Goal: Find specific page/section: Find specific page/section

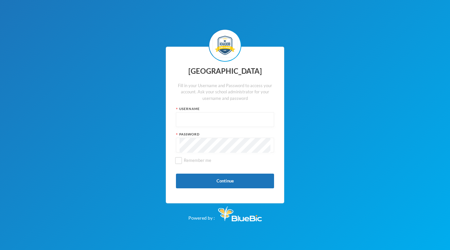
click at [234, 117] on input "text" at bounding box center [224, 120] width 91 height 15
type input "kccp0033"
click at [227, 179] on button "Continue" at bounding box center [225, 181] width 98 height 15
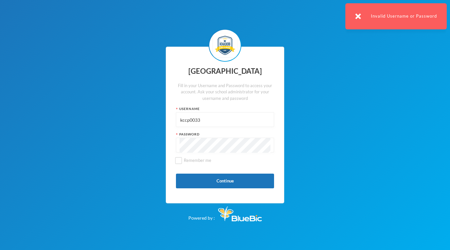
click at [178, 141] on div at bounding box center [225, 145] width 98 height 15
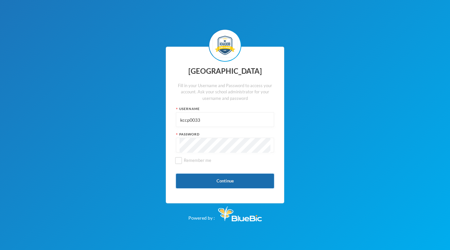
click at [268, 177] on button "Continue" at bounding box center [225, 181] width 98 height 15
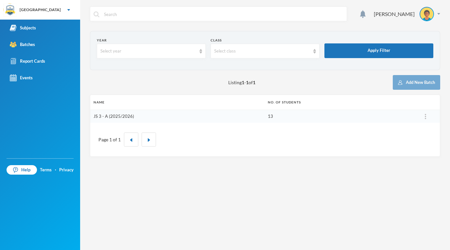
click at [127, 116] on link "JS 3 - A (2025/2026)" at bounding box center [113, 116] width 41 height 5
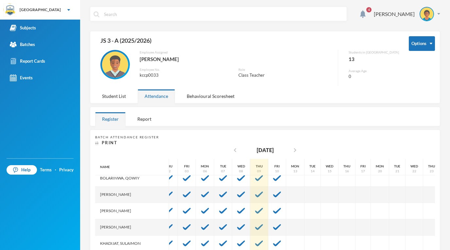
scroll to position [0, 8]
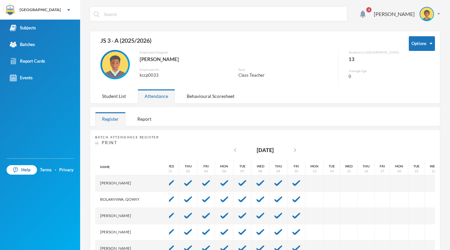
click at [210, 143] on div "Print" at bounding box center [264, 143] width 339 height 7
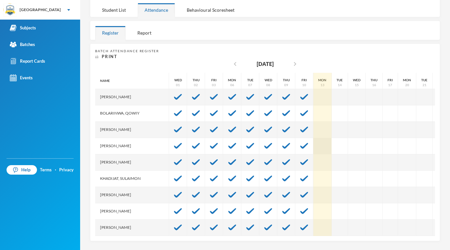
scroll to position [0, 0]
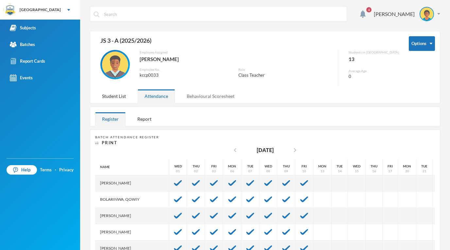
click at [203, 102] on div "Behavioural Scoresheet" at bounding box center [210, 96] width 61 height 14
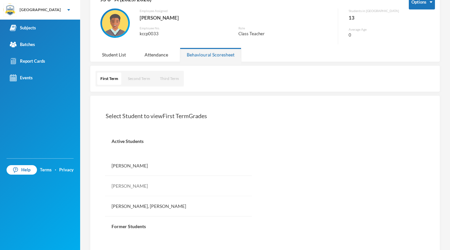
scroll to position [53, 0]
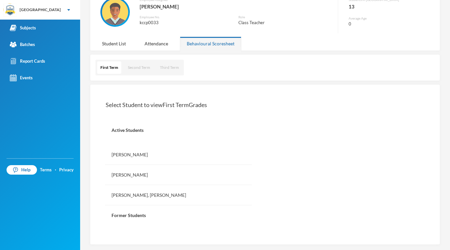
click at [132, 214] on p "Former Students" at bounding box center [178, 215] width 147 height 20
click at [140, 175] on div "[PERSON_NAME]" at bounding box center [178, 175] width 147 height 20
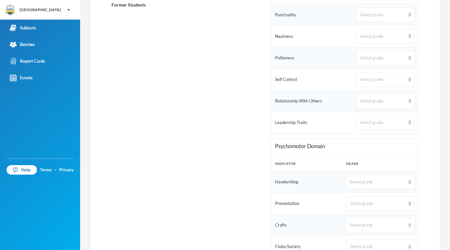
scroll to position [114, 0]
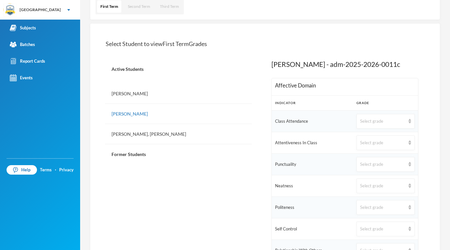
click at [135, 154] on p "Former Students" at bounding box center [178, 154] width 147 height 20
drag, startPoint x: 117, startPoint y: 162, endPoint x: 120, endPoint y: 160, distance: 3.7
click at [118, 161] on p "Former Students" at bounding box center [178, 154] width 147 height 20
click at [215, 158] on p "Former Students" at bounding box center [178, 154] width 147 height 20
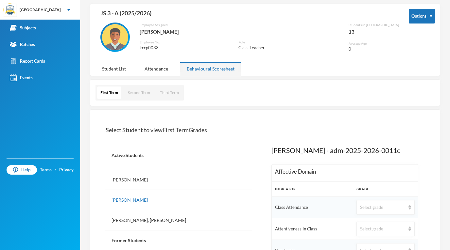
scroll to position [65, 0]
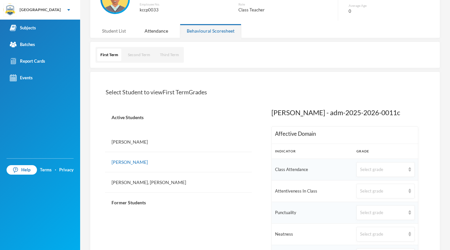
click at [118, 30] on div "Student List" at bounding box center [114, 31] width 38 height 14
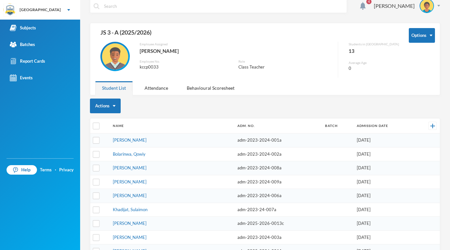
scroll to position [0, 0]
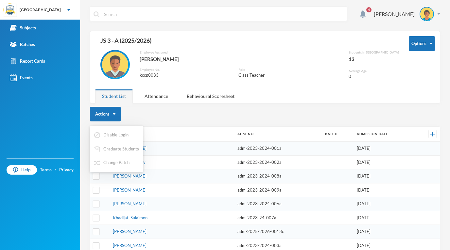
click at [119, 112] on button "Actions" at bounding box center [105, 114] width 31 height 15
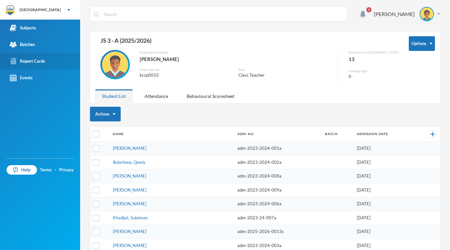
click at [37, 63] on div "Report Cards" at bounding box center [27, 61] width 35 height 7
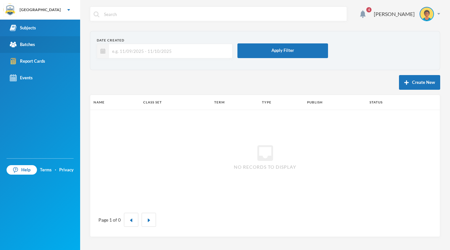
click at [48, 49] on link "Batches" at bounding box center [40, 44] width 80 height 17
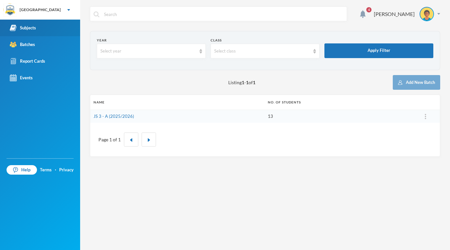
click at [29, 34] on link "Subjects" at bounding box center [40, 28] width 80 height 17
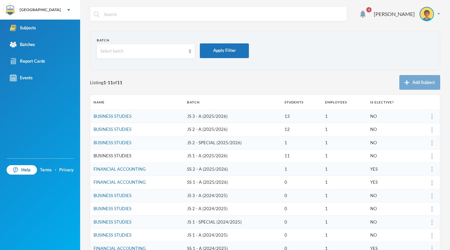
click at [112, 156] on link "BUSINESS STUDIES" at bounding box center [112, 155] width 38 height 5
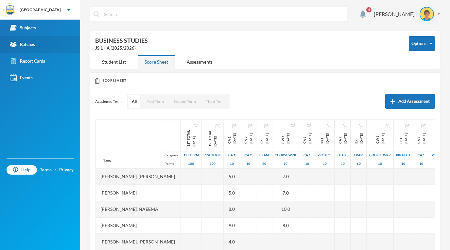
click at [31, 46] on div "Batches" at bounding box center [22, 44] width 25 height 7
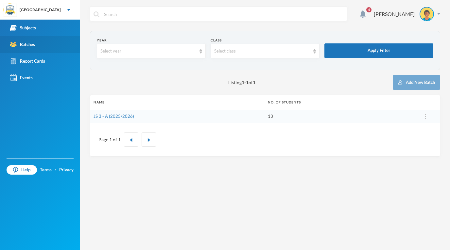
click at [27, 49] on link "Batches" at bounding box center [40, 44] width 80 height 17
click at [120, 118] on td "JS 3 - A (2025/2026)" at bounding box center [177, 116] width 174 height 13
click at [119, 116] on link "JS 3 - A (2025/2026)" at bounding box center [113, 116] width 41 height 5
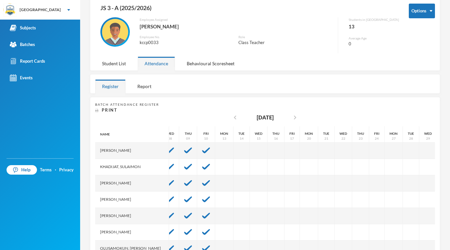
scroll to position [70, 98]
click at [139, 120] on div "Batch Attendance Register Print chevron_left [DATE] chevron_right Name [PERSON_…" at bounding box center [264, 196] width 339 height 188
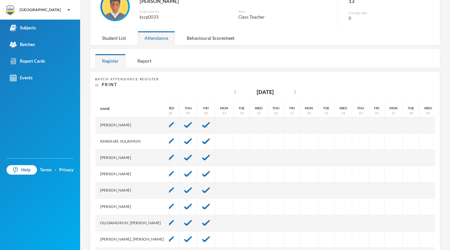
scroll to position [86, 0]
